Goal: Task Accomplishment & Management: Understand process/instructions

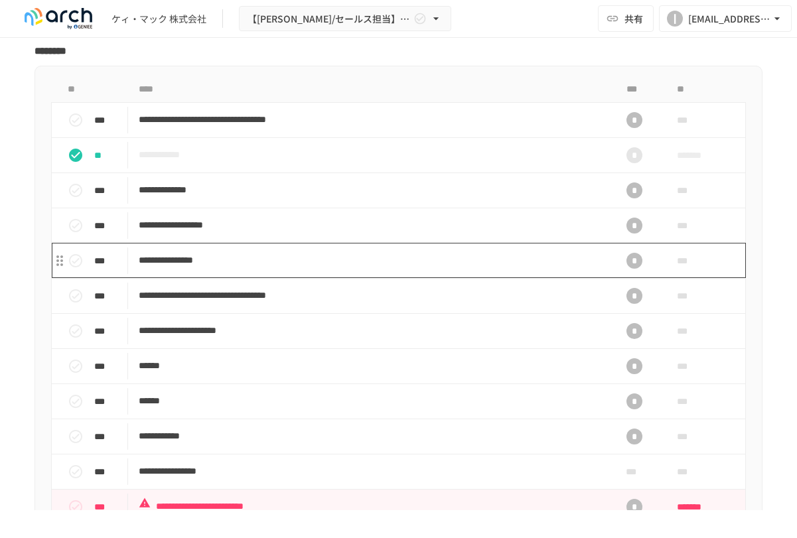
scroll to position [1236, 0]
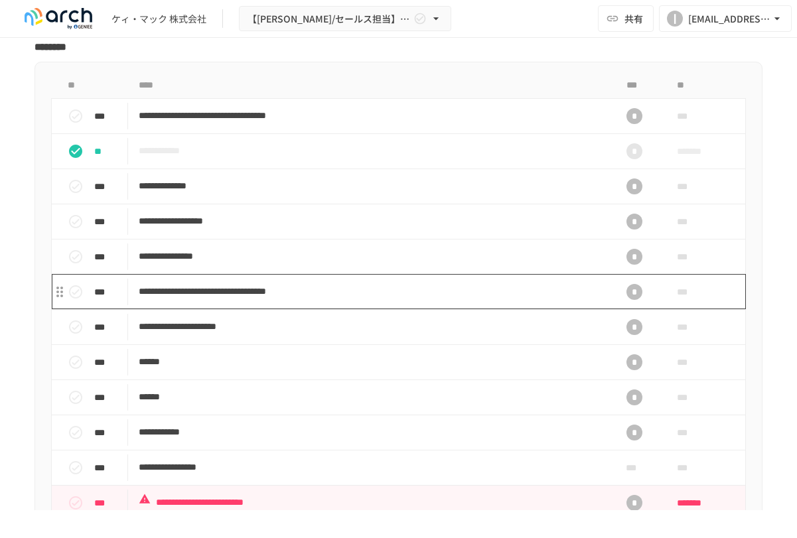
click at [235, 300] on p "**********" at bounding box center [366, 291] width 454 height 17
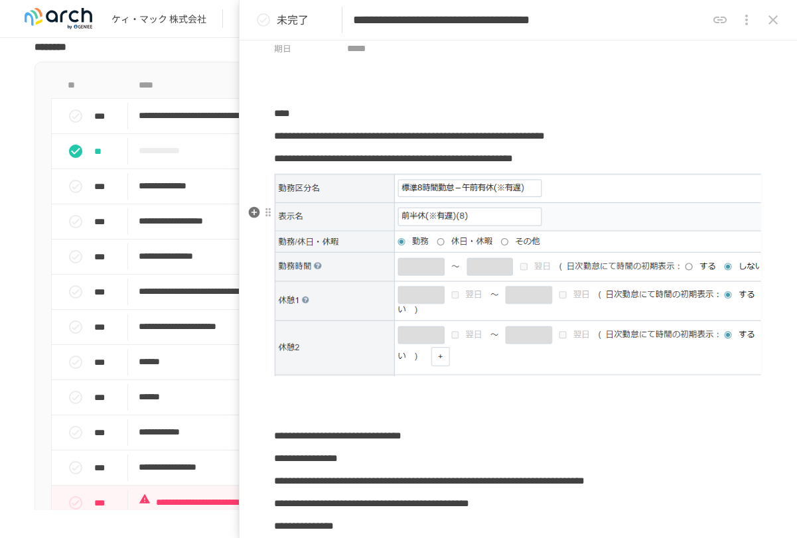
scroll to position [133, 0]
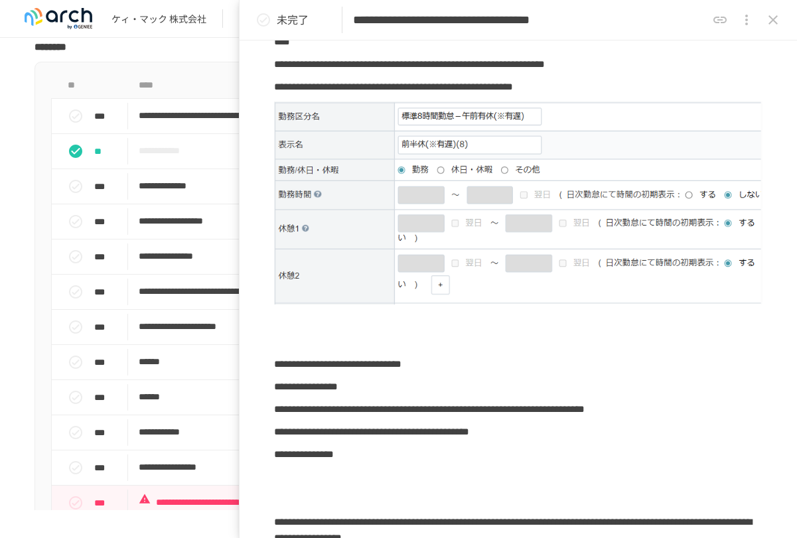
click at [782, 27] on button "close drawer" at bounding box center [772, 20] width 27 height 27
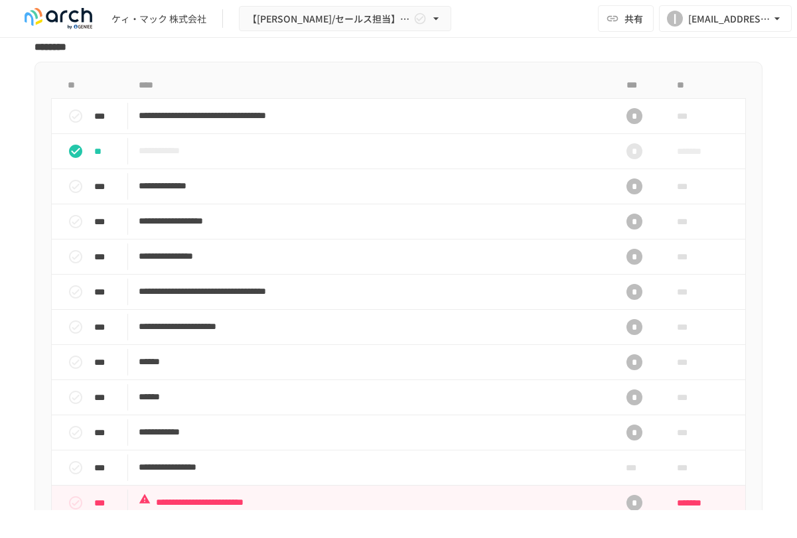
click at [487, 33] on p at bounding box center [398, 24] width 728 height 17
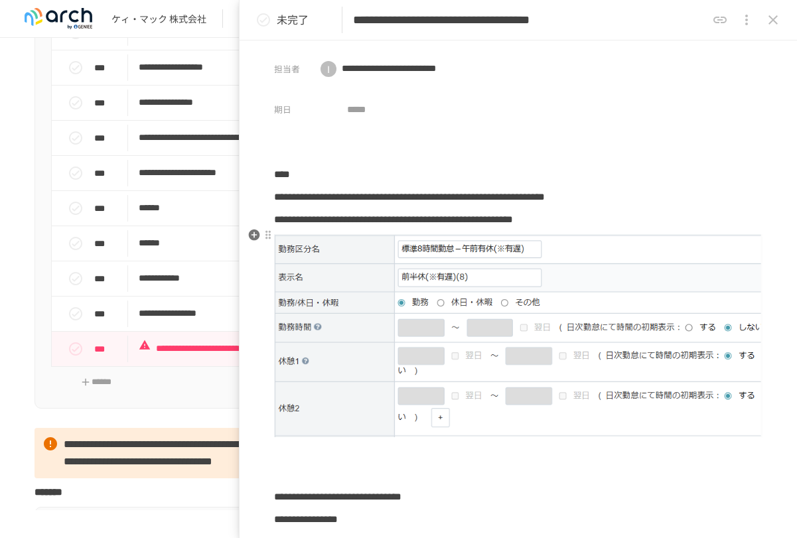
scroll to position [1393, 0]
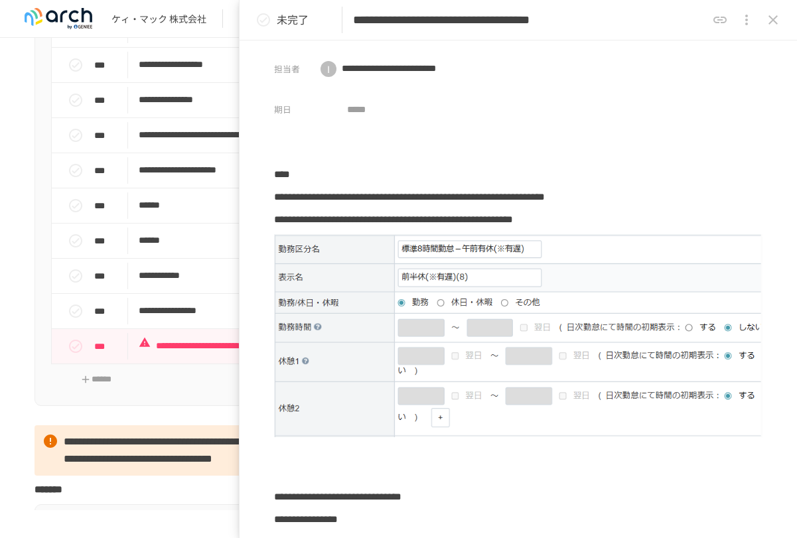
click at [775, 15] on icon "close drawer" at bounding box center [773, 20] width 16 height 16
